Goal: Transaction & Acquisition: Purchase product/service

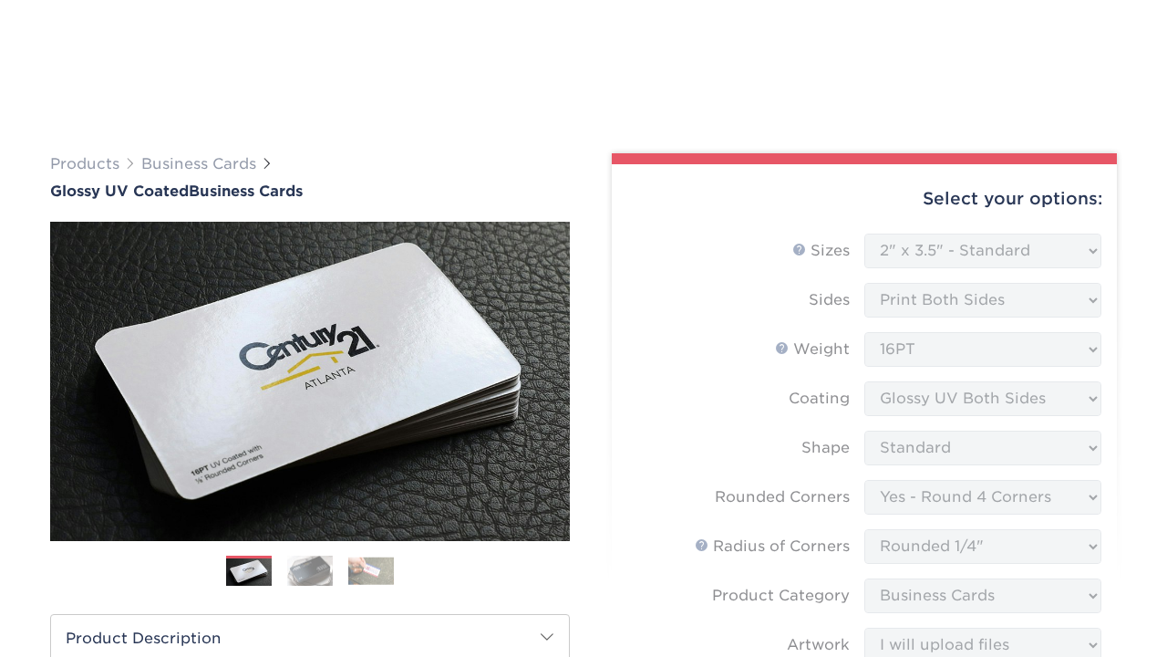
select select "2.00x3.50"
select select "7672df9e-0e0a-464d-8e1f-920c575e4da3"
select select "479fbfe7-6a0c-4895-8c9a-81739b7486c9"
select select "3b5148f1-0588-4f88-a218-97bcfdce65c1"
select select "upload"
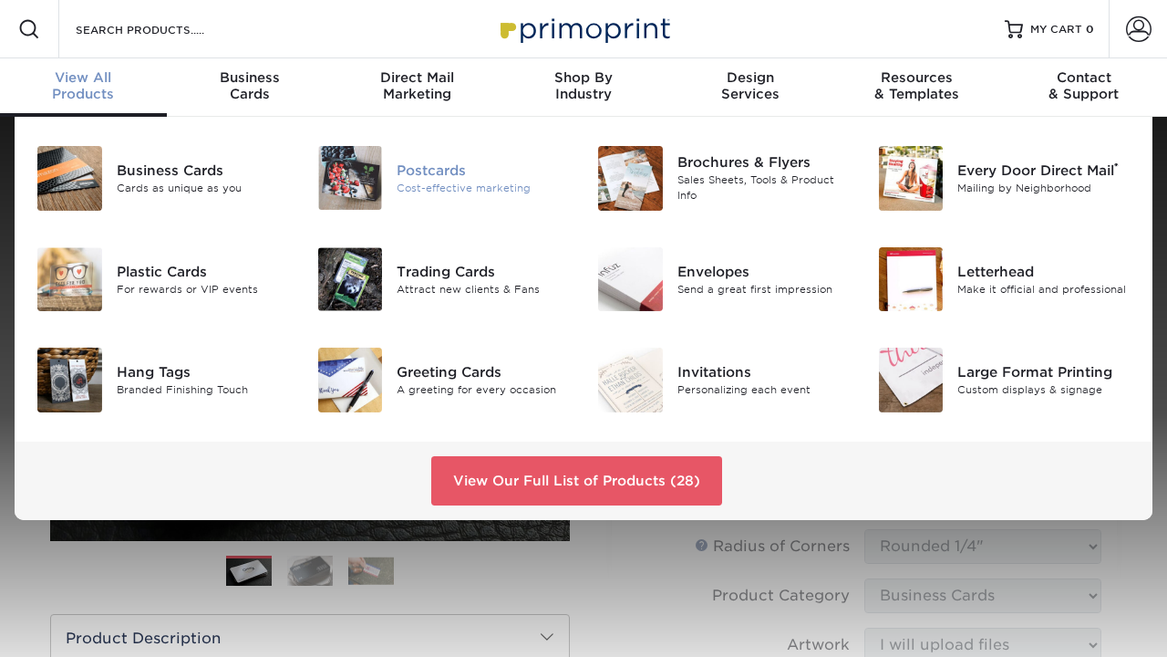
click at [413, 169] on div "Postcards" at bounding box center [483, 170] width 173 height 20
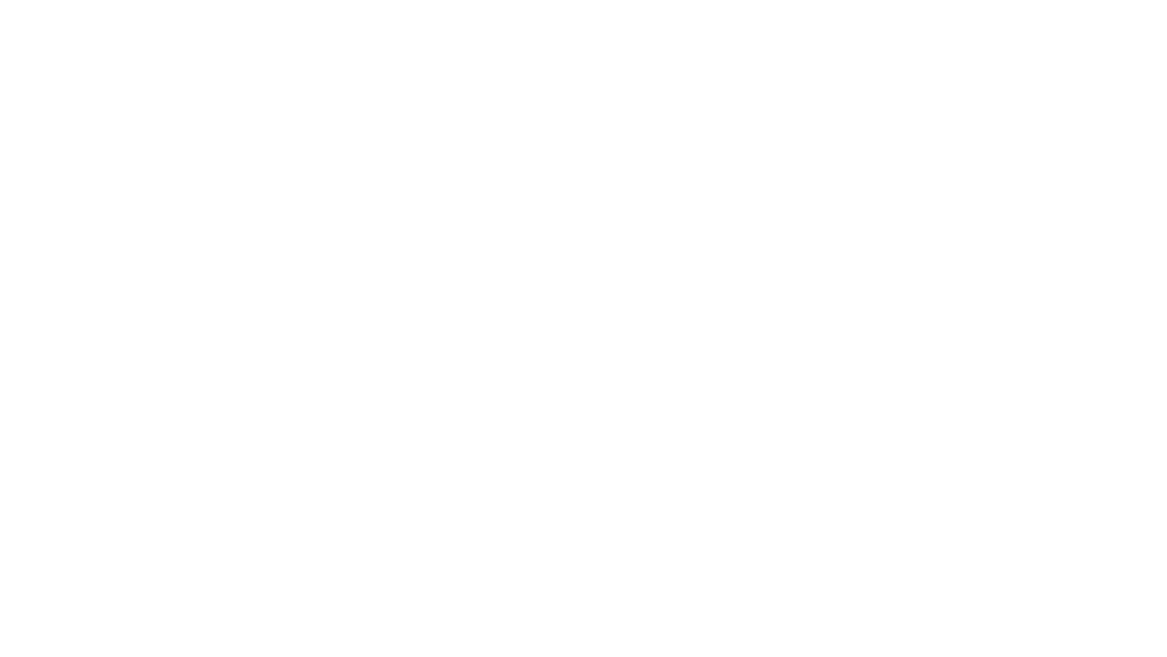
click at [473, 169] on div "Products Postcards" at bounding box center [494, 155] width 889 height 33
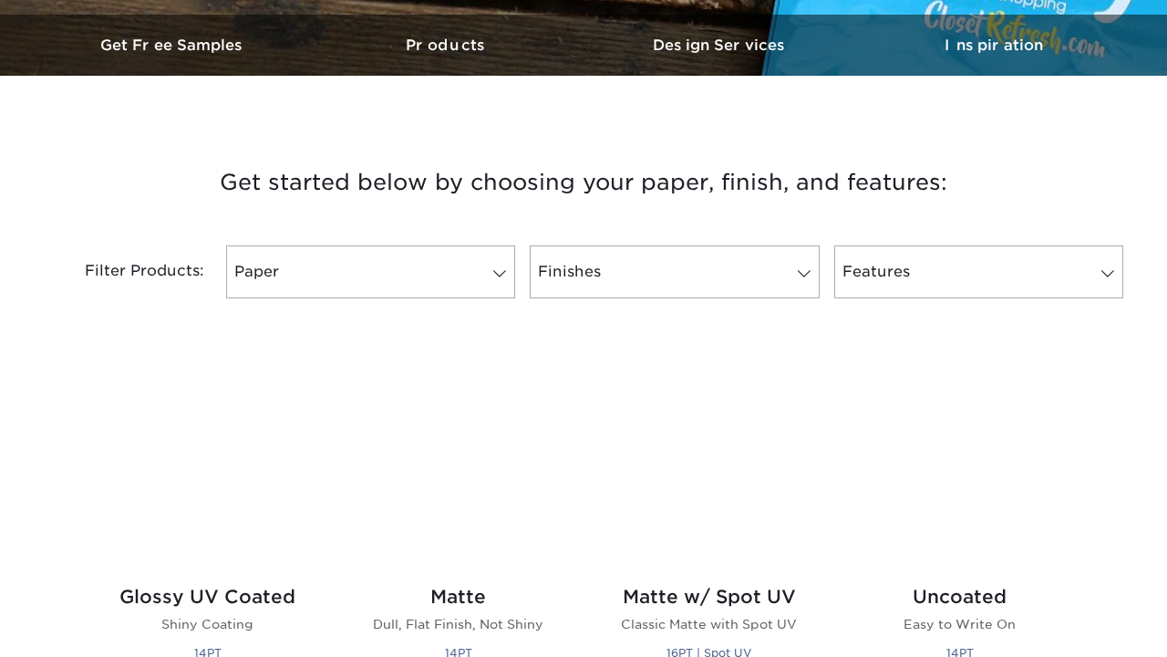
scroll to position [559, 0]
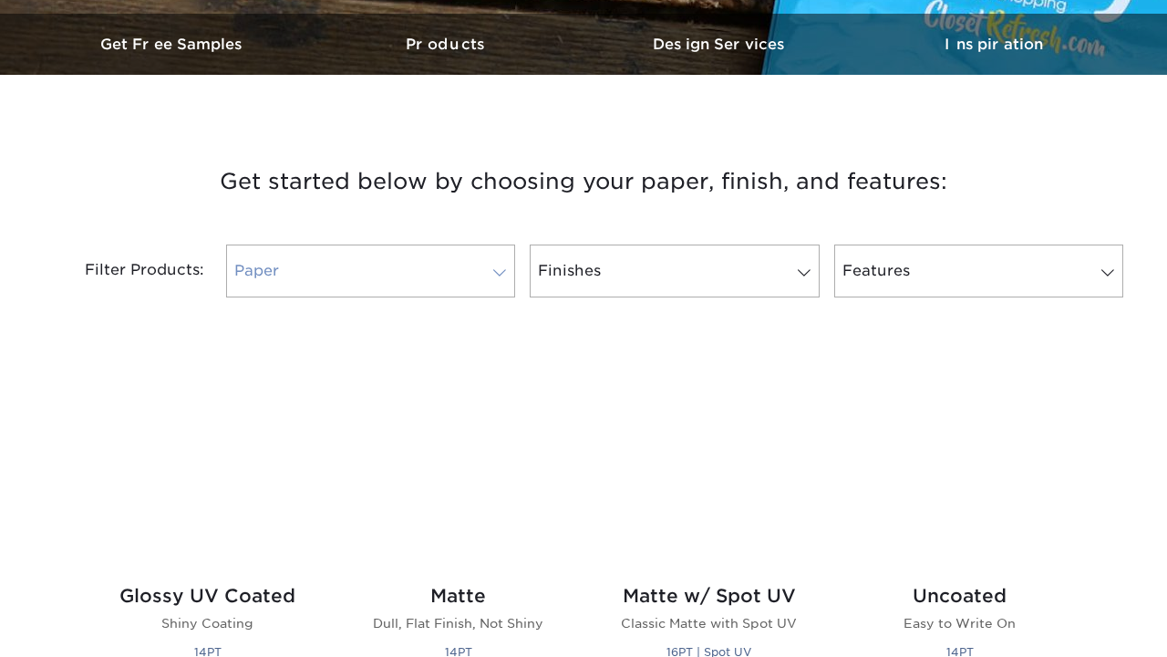
click at [422, 287] on link "Paper" at bounding box center [370, 270] width 289 height 53
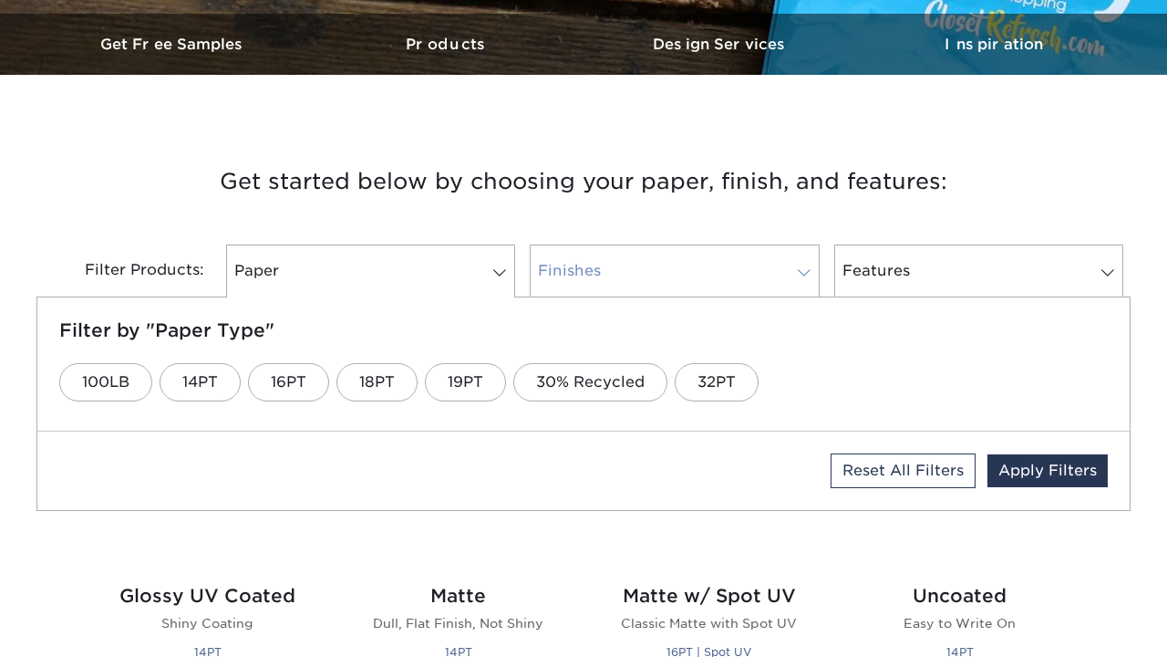
click at [623, 274] on link "Finishes" at bounding box center [674, 270] width 289 height 53
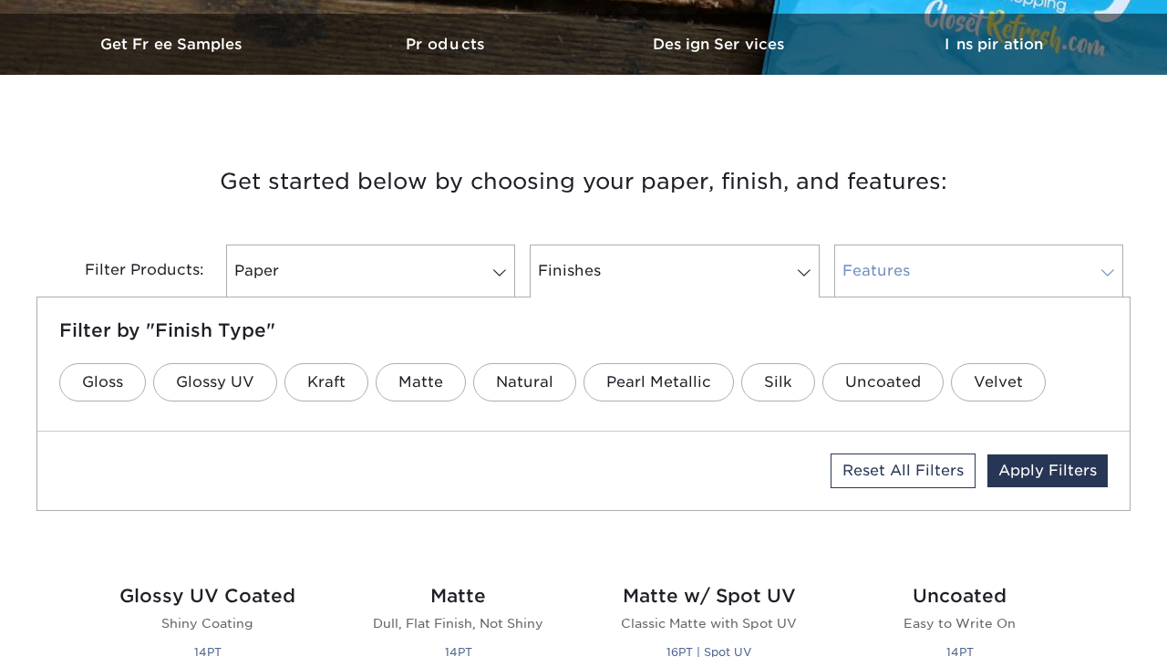
click at [871, 287] on link "Features" at bounding box center [978, 270] width 289 height 53
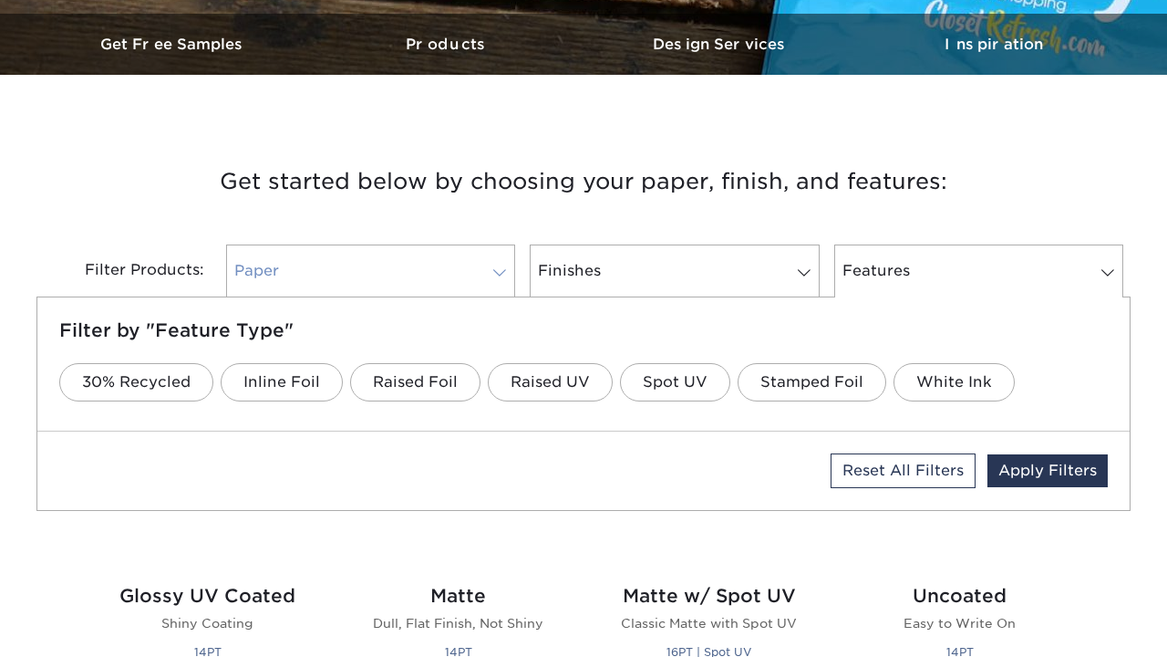
click at [366, 268] on link "Paper" at bounding box center [370, 270] width 289 height 53
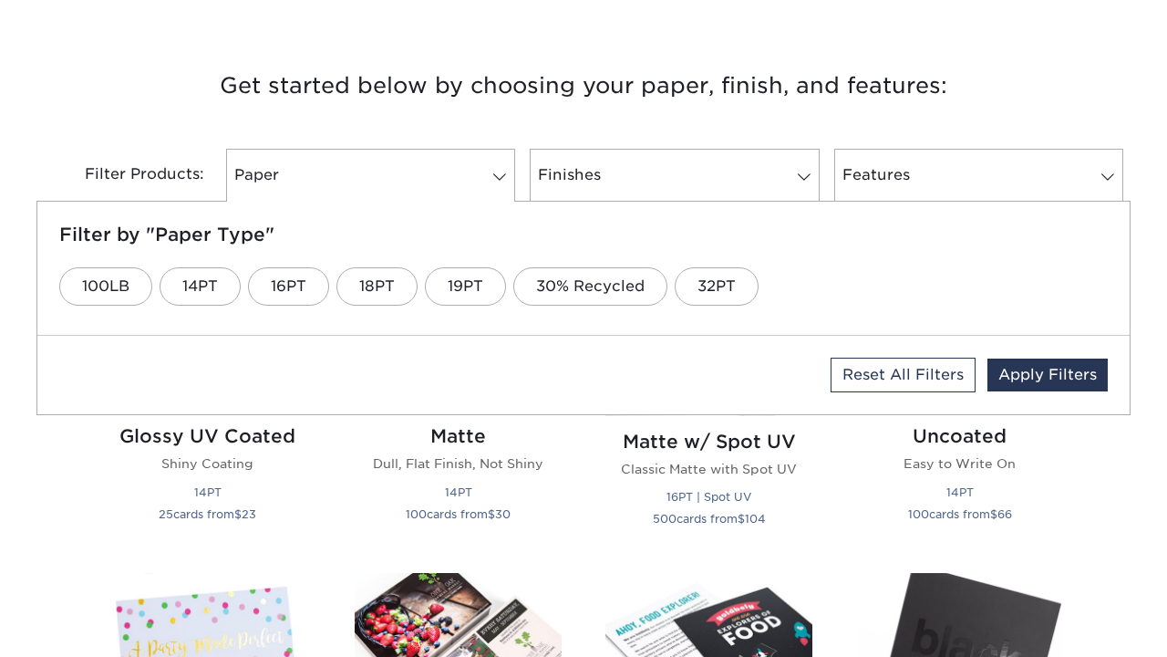
scroll to position [657, 0]
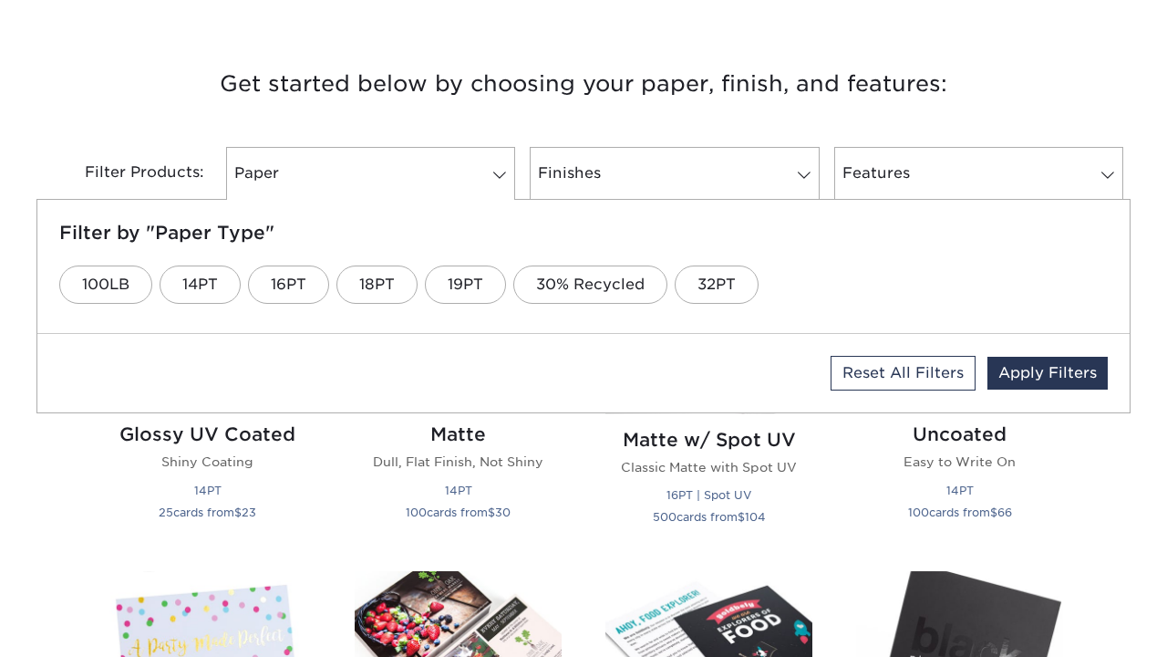
click at [177, 182] on div "Filter Products:" at bounding box center [127, 173] width 182 height 53
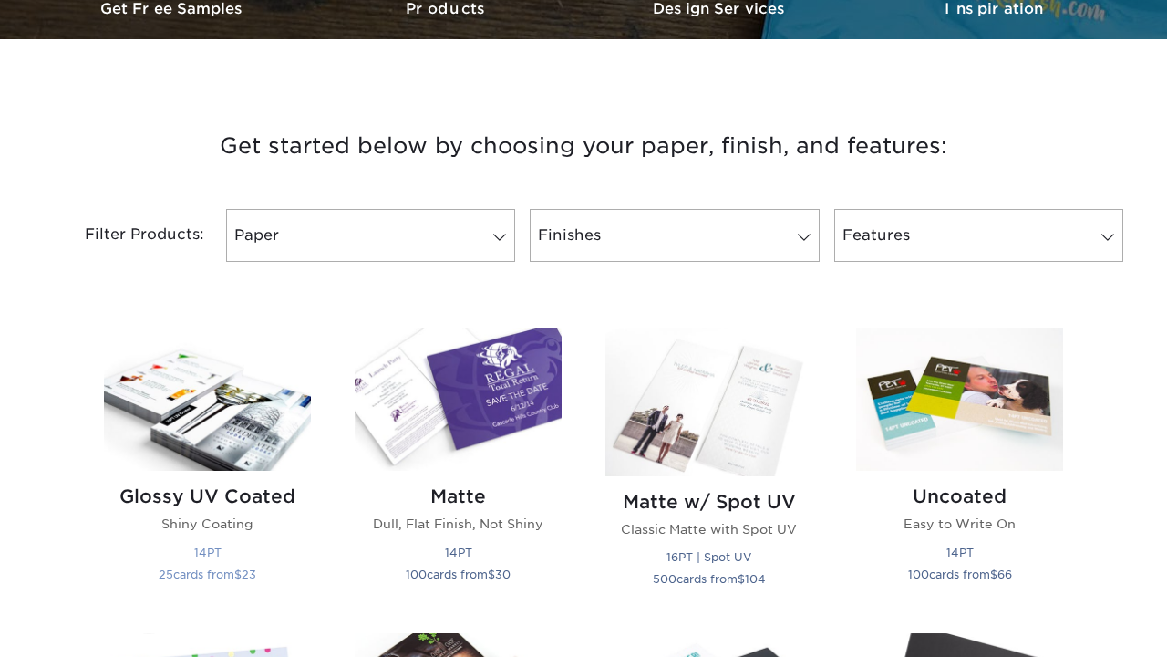
scroll to position [716, 0]
